Goal: Task Accomplishment & Management: Manage account settings

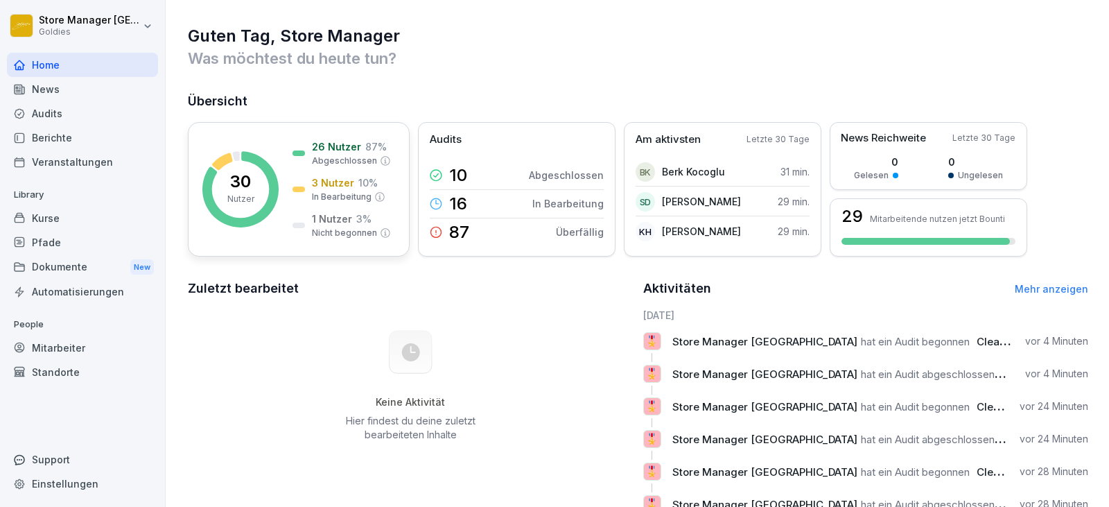
click at [369, 147] on p "87 %" at bounding box center [375, 146] width 21 height 15
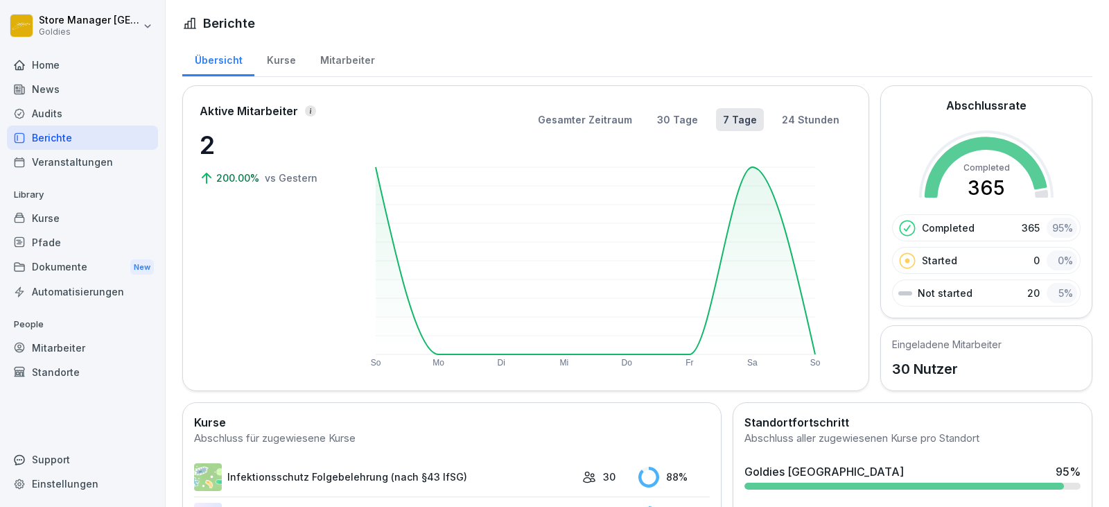
click at [284, 64] on div "Kurse" at bounding box center [280, 58] width 53 height 35
click at [343, 64] on div "Mitarbeiter" at bounding box center [347, 58] width 79 height 35
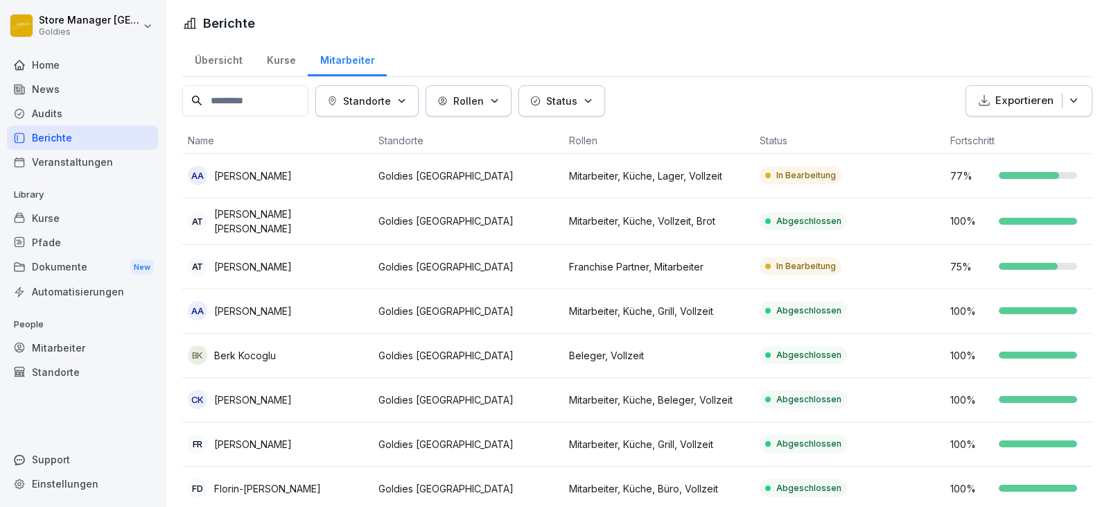
click at [552, 96] on div "Status" at bounding box center [561, 101] width 63 height 15
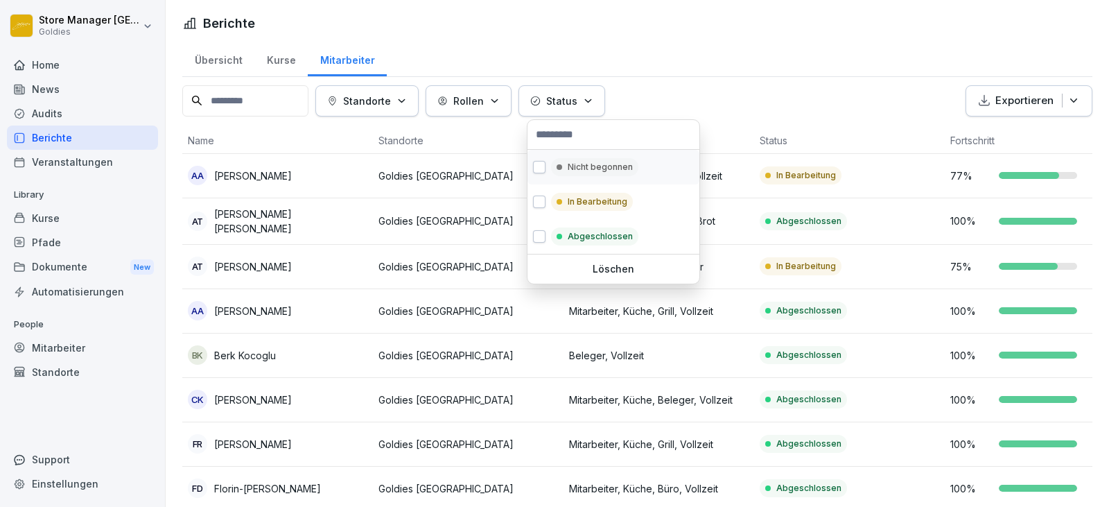
click at [560, 168] on div at bounding box center [560, 167] width 6 height 6
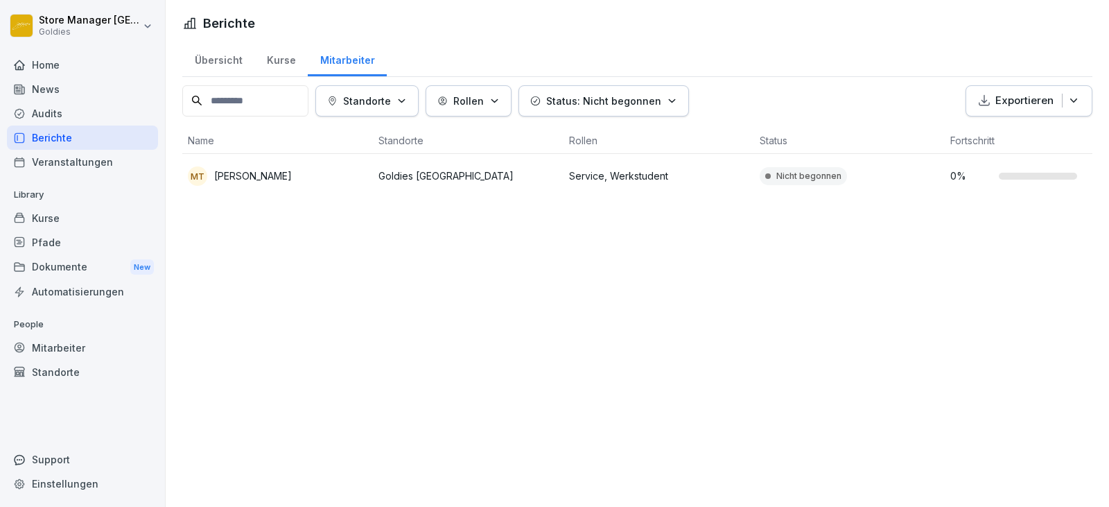
click at [568, 105] on p "Status: Nicht begonnen" at bounding box center [603, 101] width 115 height 15
click at [570, 108] on button "Status: Nicht begonnen" at bounding box center [604, 100] width 171 height 31
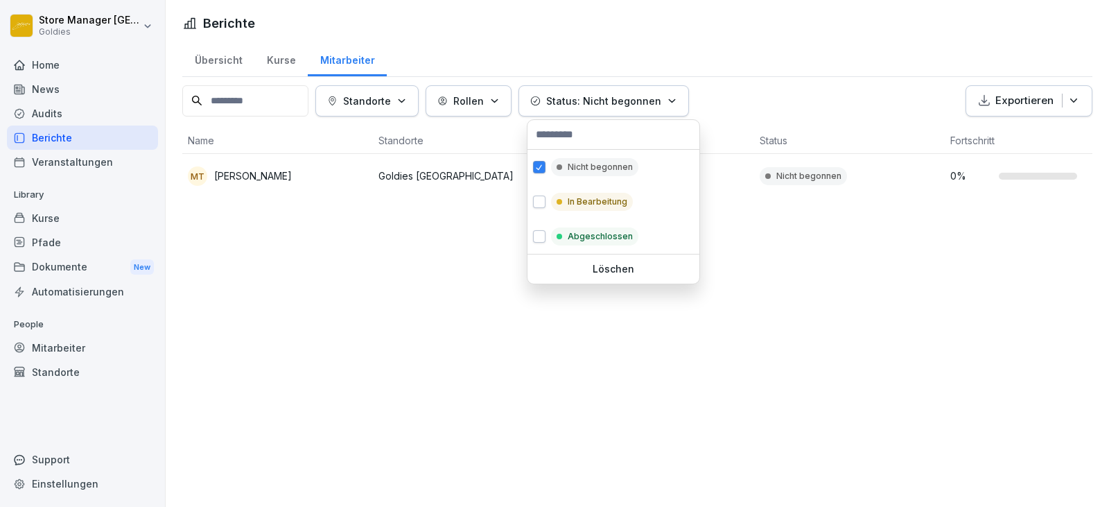
click at [599, 198] on p "In Bearbeitung" at bounding box center [598, 202] width 60 height 12
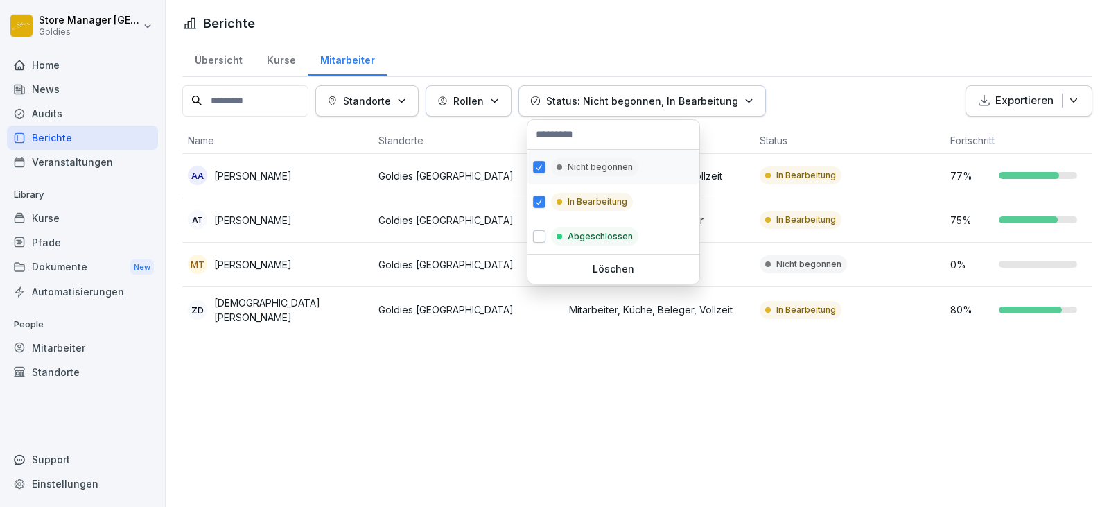
click at [544, 165] on button "button" at bounding box center [539, 167] width 12 height 12
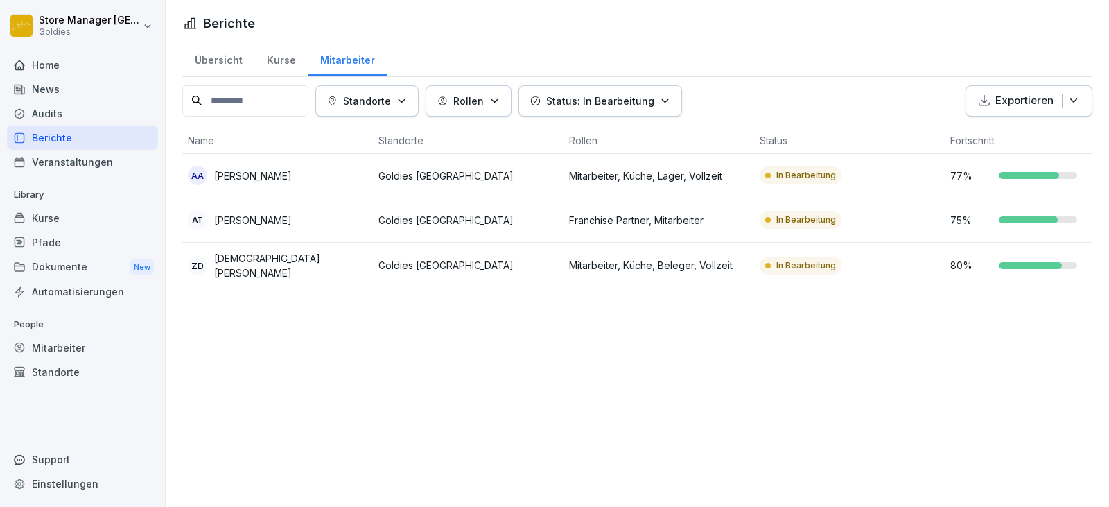
click at [732, 92] on html "Store Manager [GEOGRAPHIC_DATA] Goldies Home News Audits Berichte Veranstaltung…" at bounding box center [554, 253] width 1109 height 507
click at [85, 112] on div "Audits" at bounding box center [82, 113] width 151 height 24
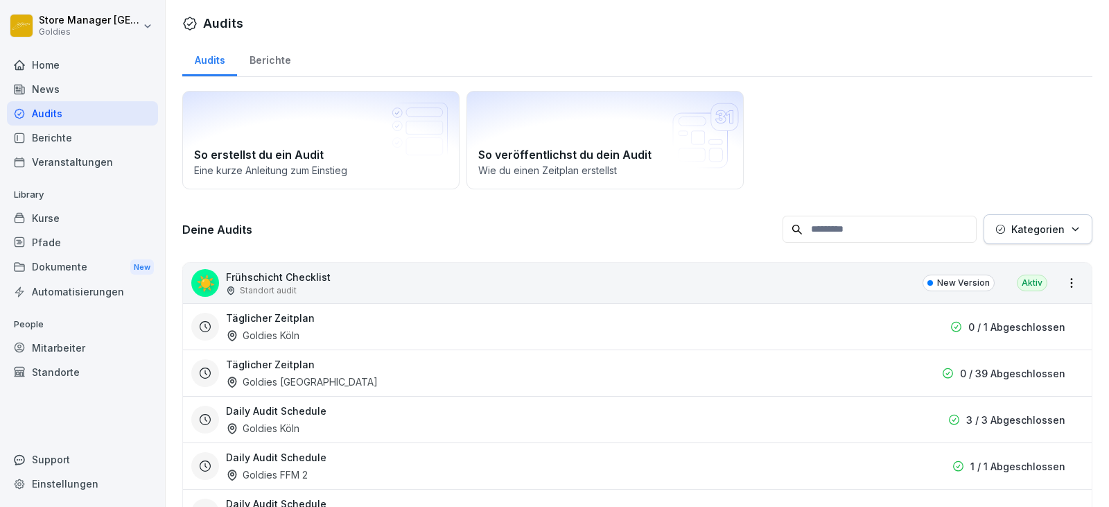
click at [272, 69] on div "Berichte" at bounding box center [270, 58] width 66 height 35
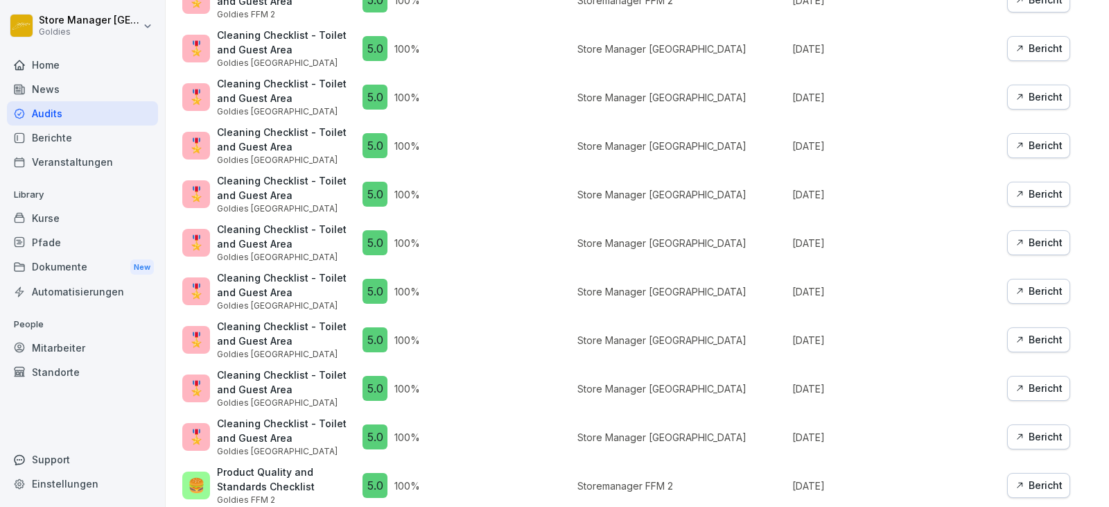
scroll to position [1081, 0]
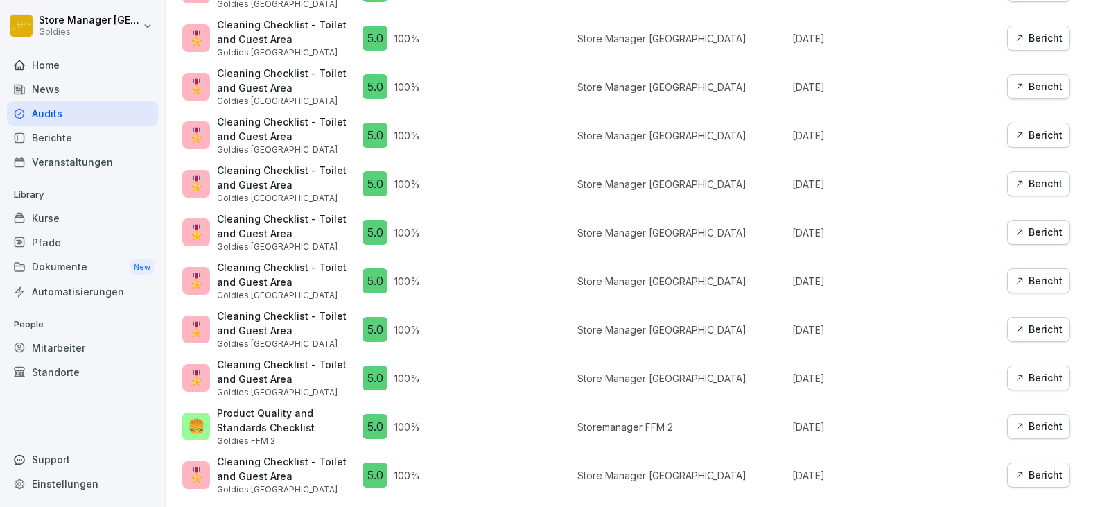
click at [1032, 419] on div "Bericht" at bounding box center [1039, 426] width 48 height 15
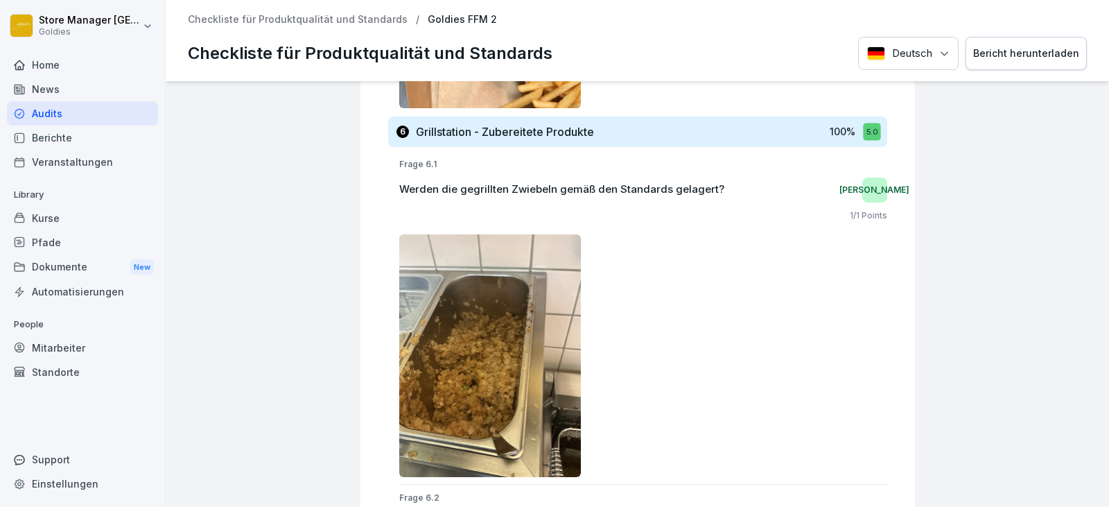
scroll to position [9706, 0]
